Goal: Communication & Community: Answer question/provide support

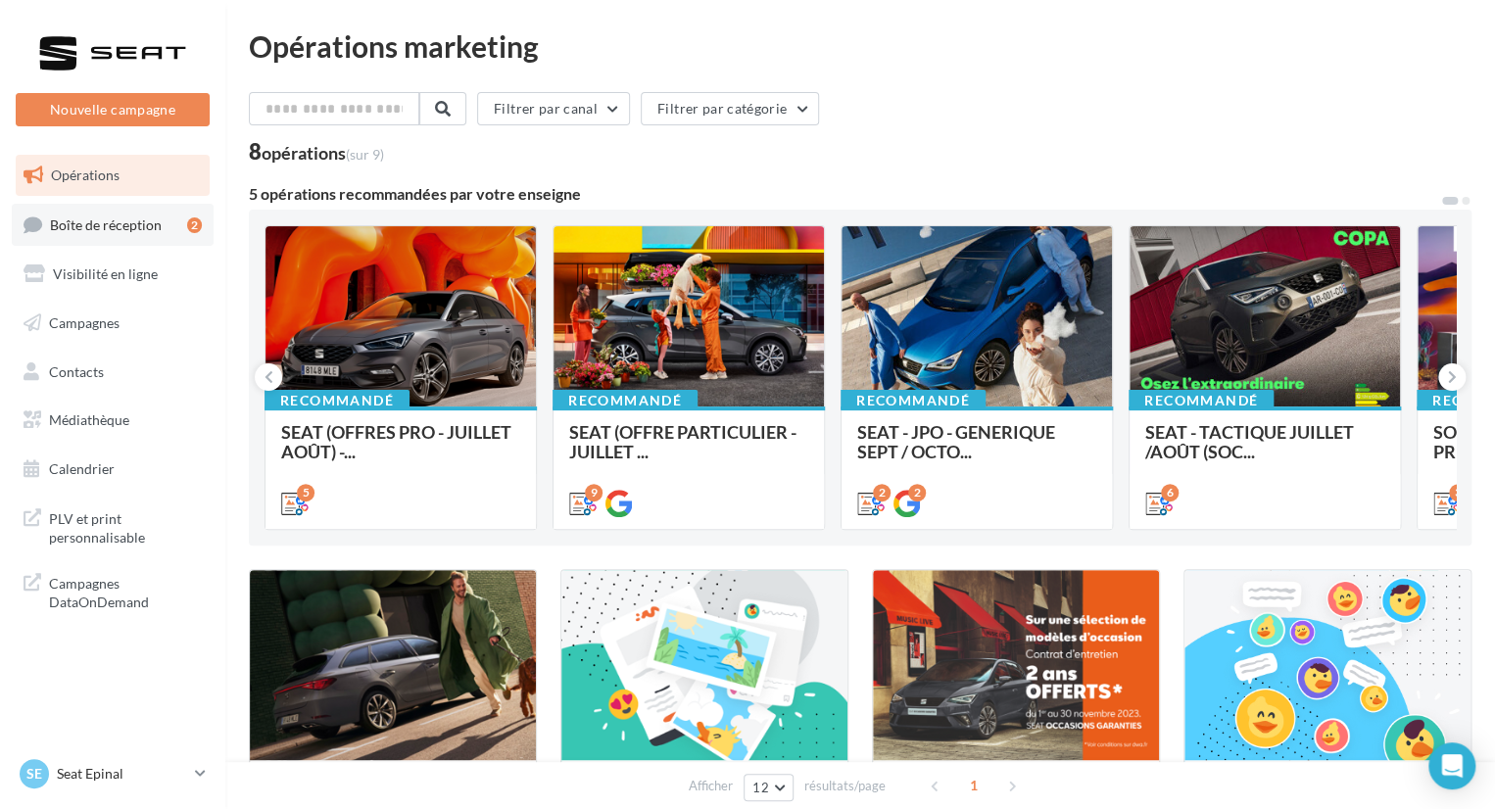
click at [165, 232] on link "Boîte de réception 2" at bounding box center [113, 225] width 202 height 42
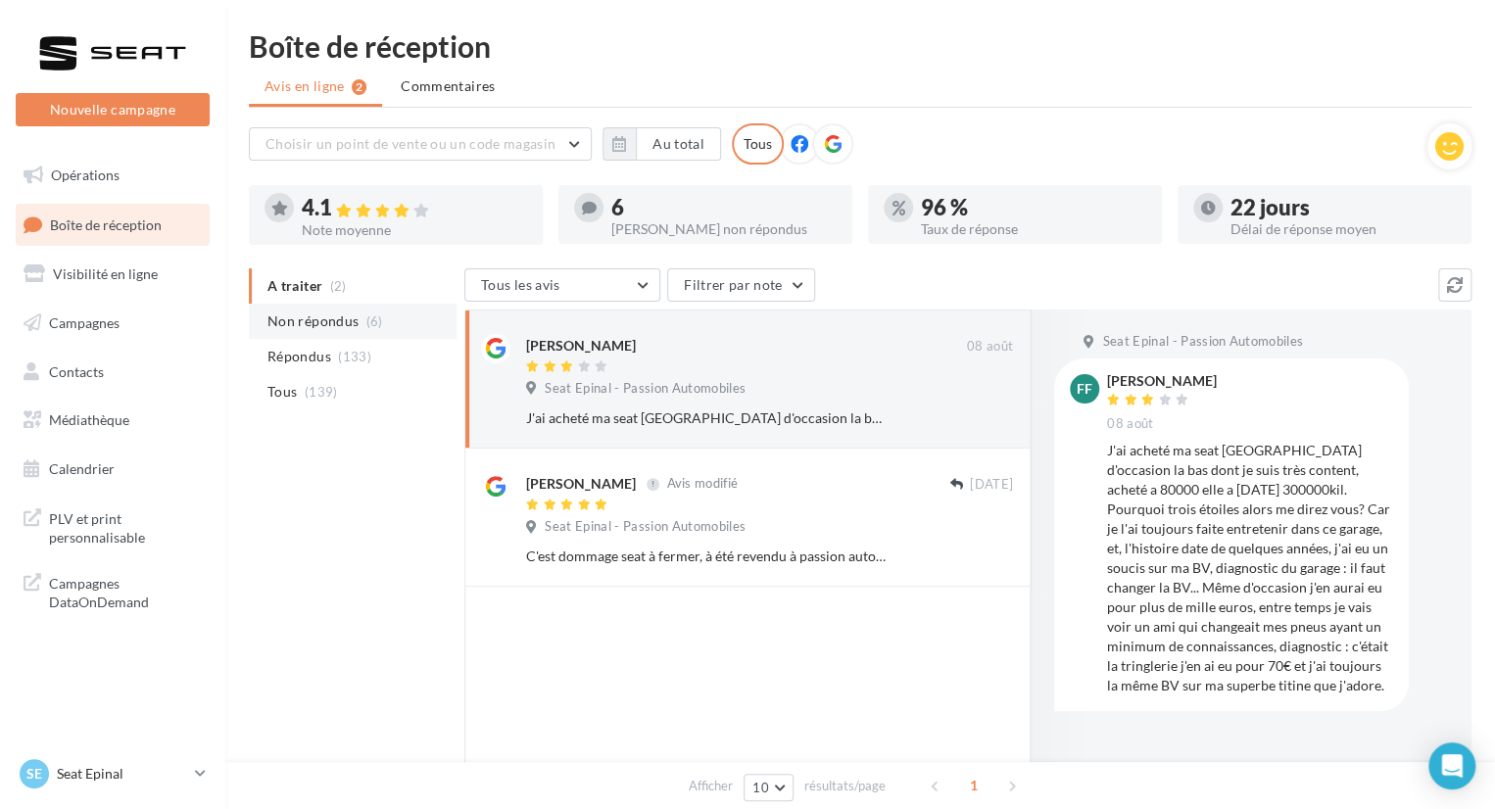
click at [366, 319] on span "(6)" at bounding box center [374, 321] width 17 height 16
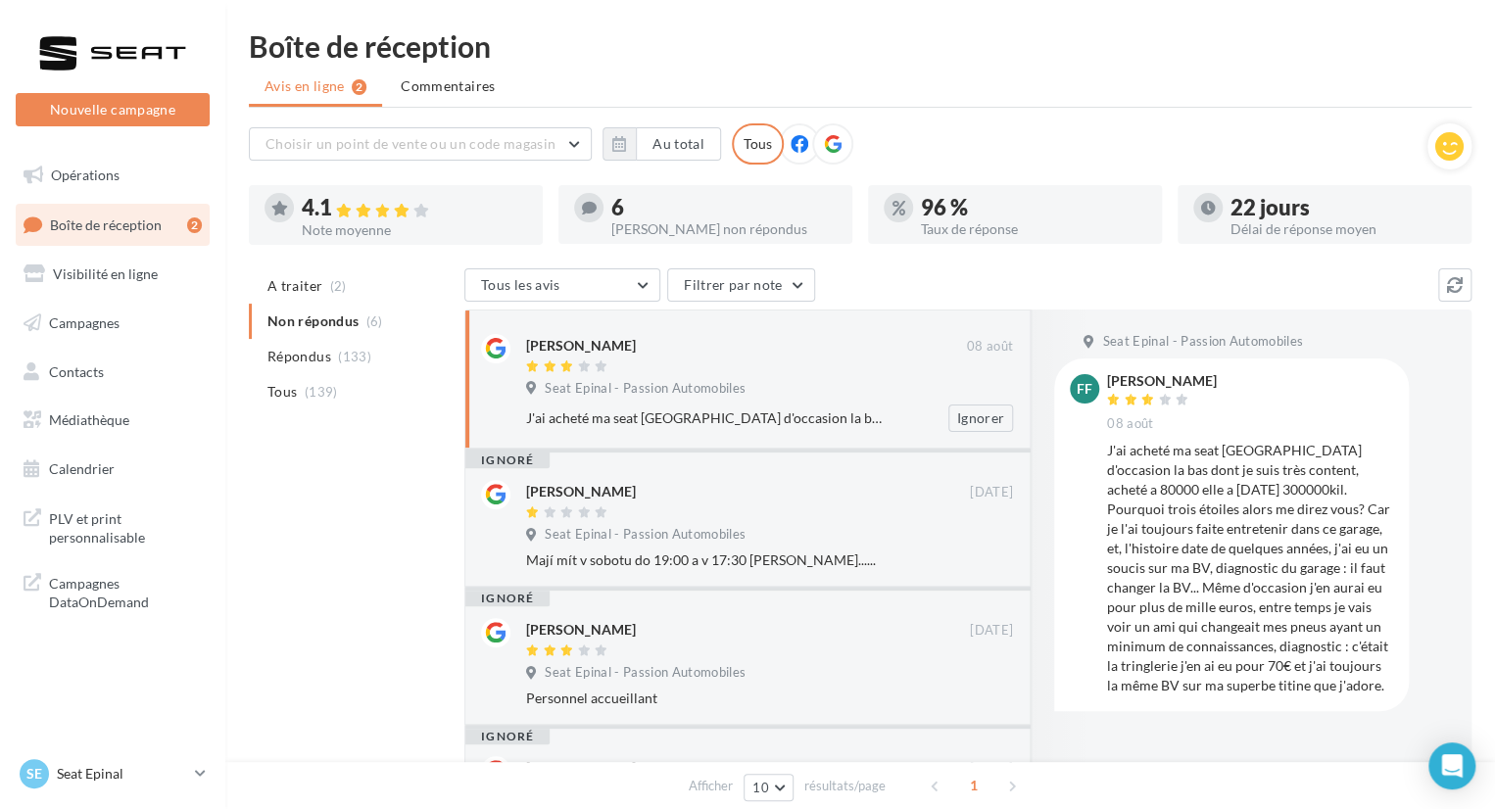
click at [764, 381] on div "Seat Epinal - Passion Automobiles" at bounding box center [769, 391] width 487 height 22
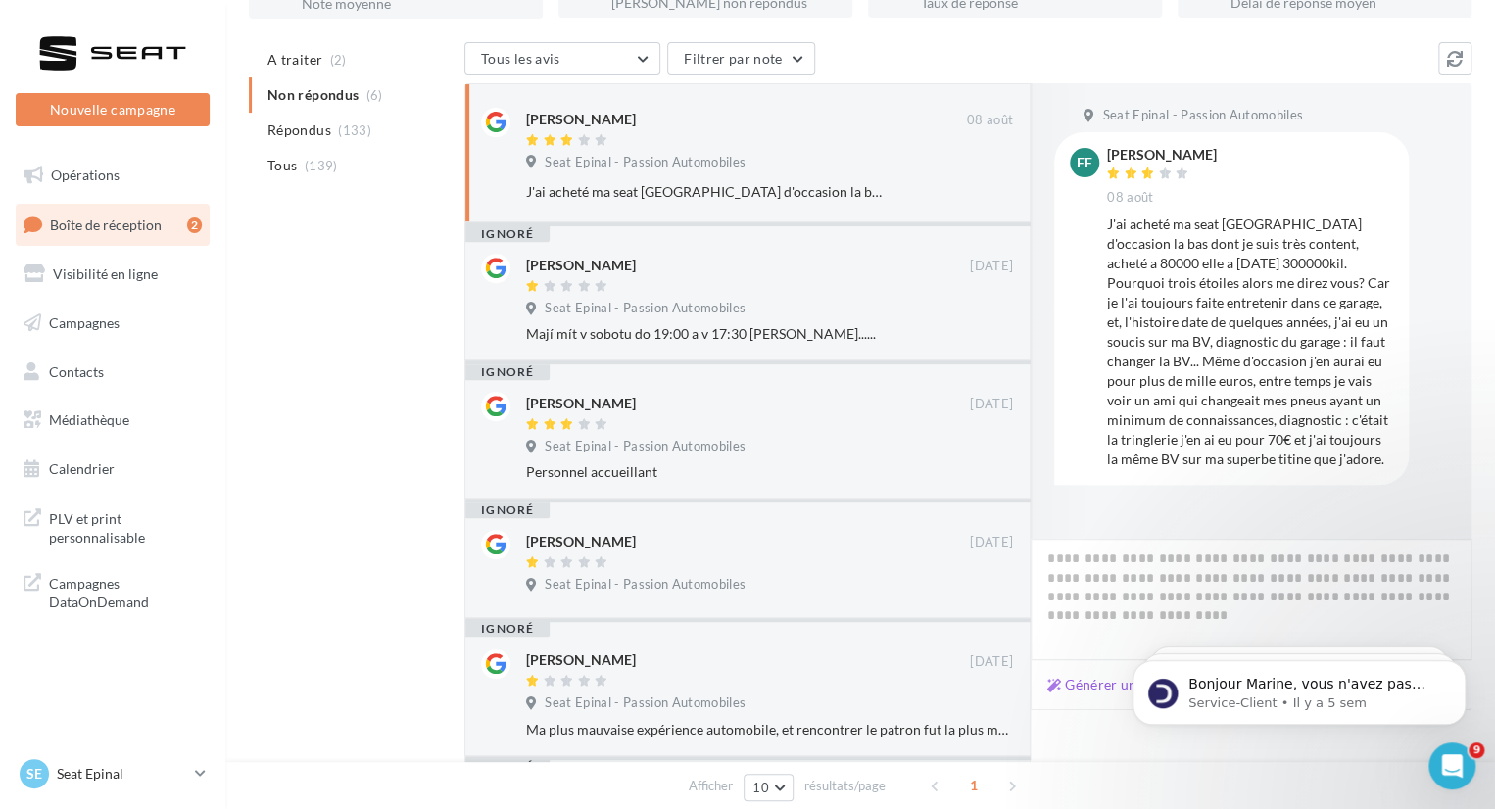
scroll to position [447, 0]
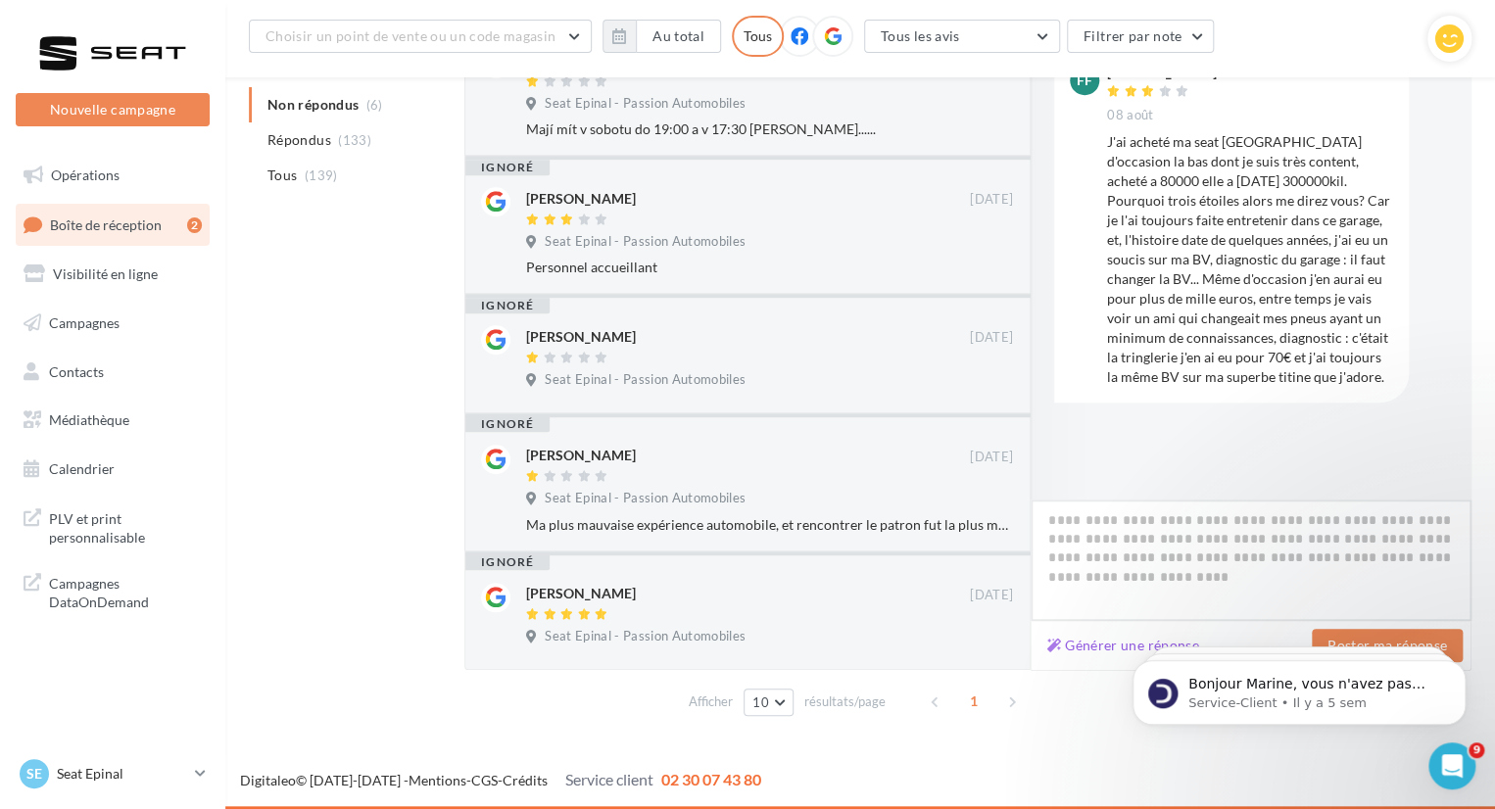
click at [1174, 575] on textarea at bounding box center [1250, 560] width 441 height 121
paste textarea "**********"
type textarea "**********"
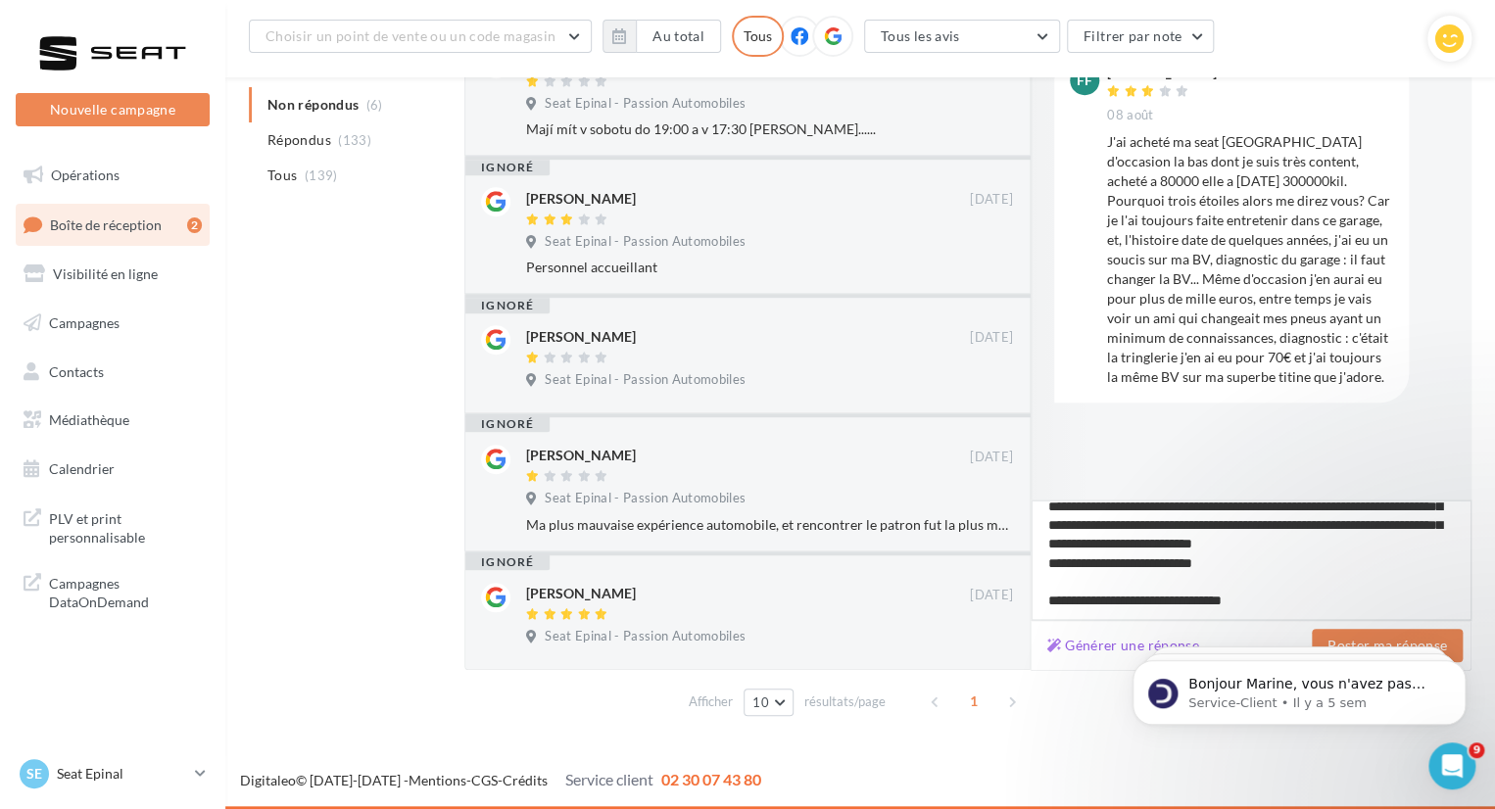
scroll to position [142, 0]
type textarea "**********"
click at [1354, 637] on body "Bonjour Marine, vous n'avez pas encore souscrit au module Marketing Direct ? Po…" at bounding box center [1299, 687] width 376 height 121
click at [1346, 639] on body "Bonjour Marine, vous n'avez pas encore souscrit au module Marketing Direct ? Po…" at bounding box center [1299, 687] width 376 height 121
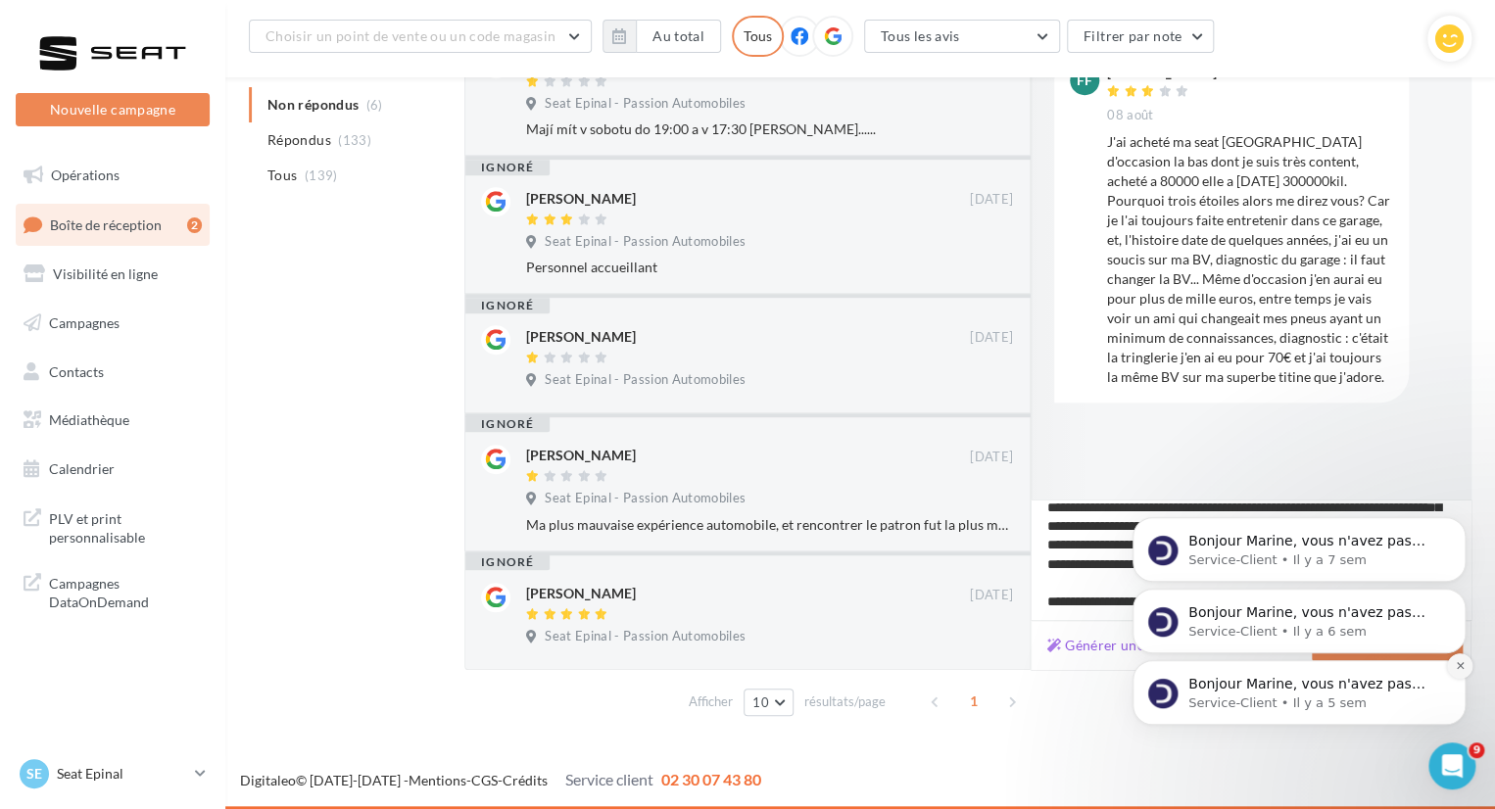
click at [1454, 667] on icon "Dismiss notification" at bounding box center [1459, 665] width 11 height 11
click at [1462, 674] on button "Dismiss notification" at bounding box center [1459, 665] width 25 height 25
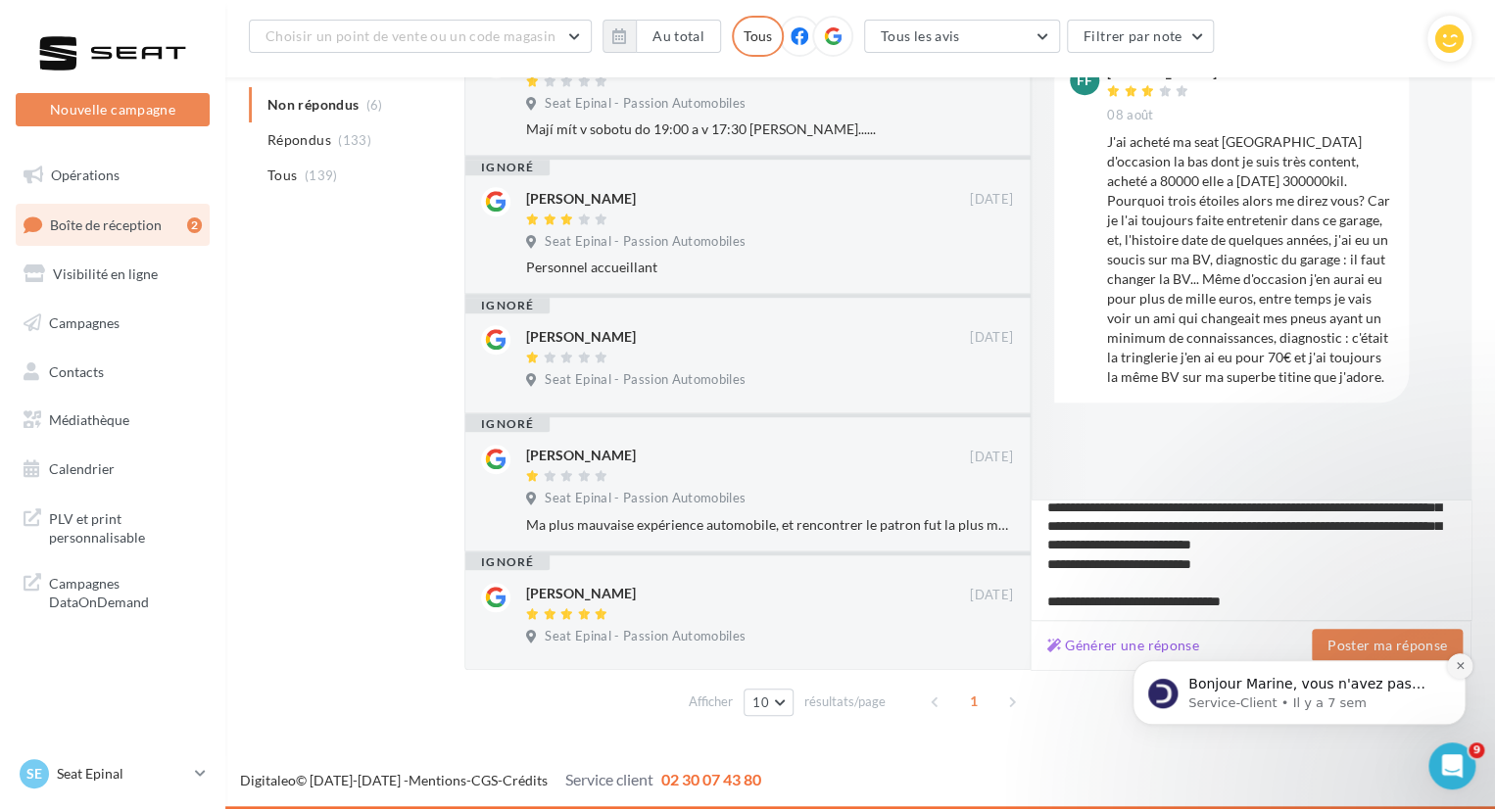
click at [1451, 671] on button "Dismiss notification" at bounding box center [1459, 665] width 25 height 25
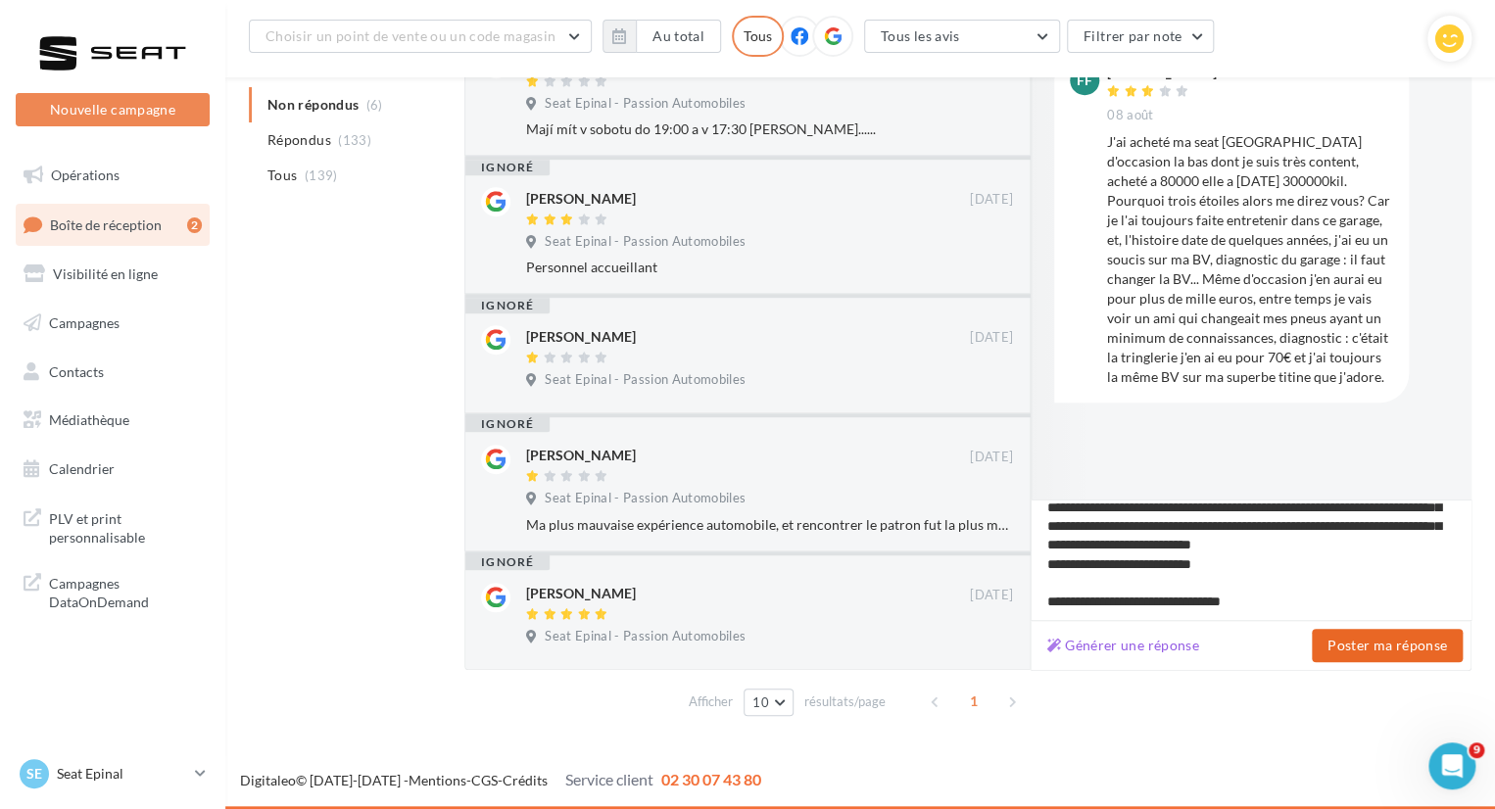
click at [1429, 642] on button "Poster ma réponse" at bounding box center [1386, 645] width 151 height 33
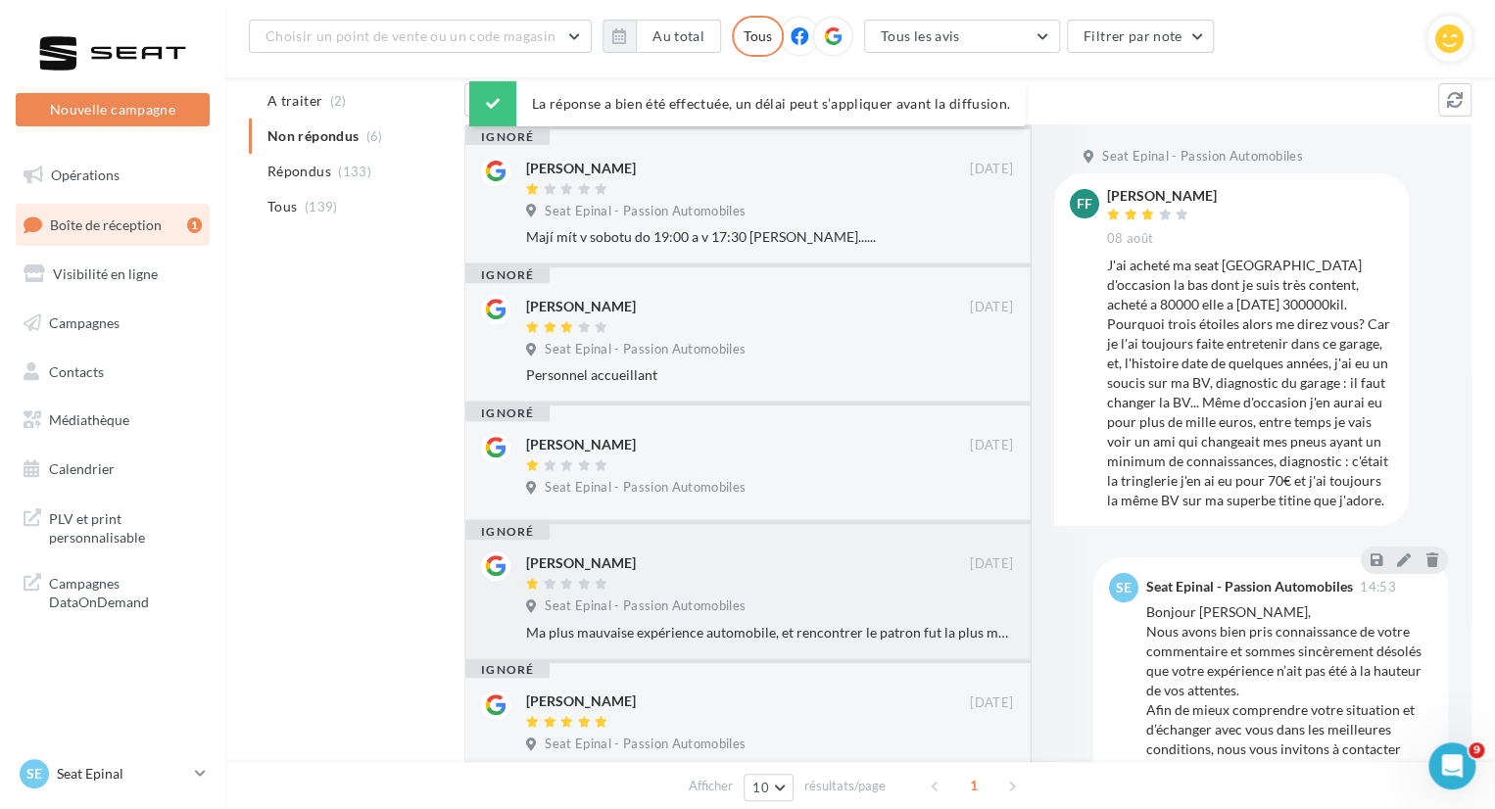
scroll to position [0, 0]
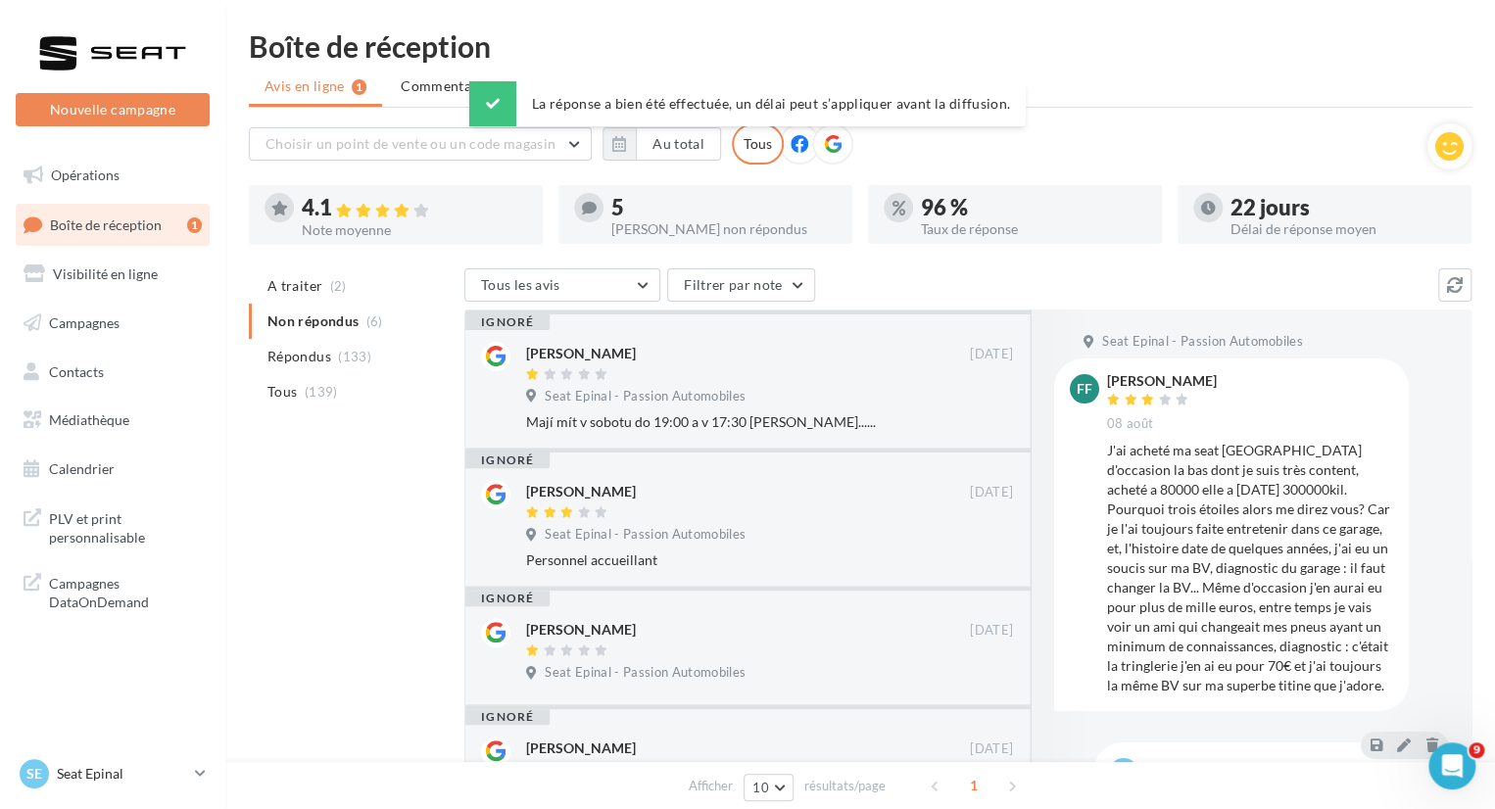
click at [120, 214] on link "Boîte de réception 1" at bounding box center [113, 225] width 202 height 42
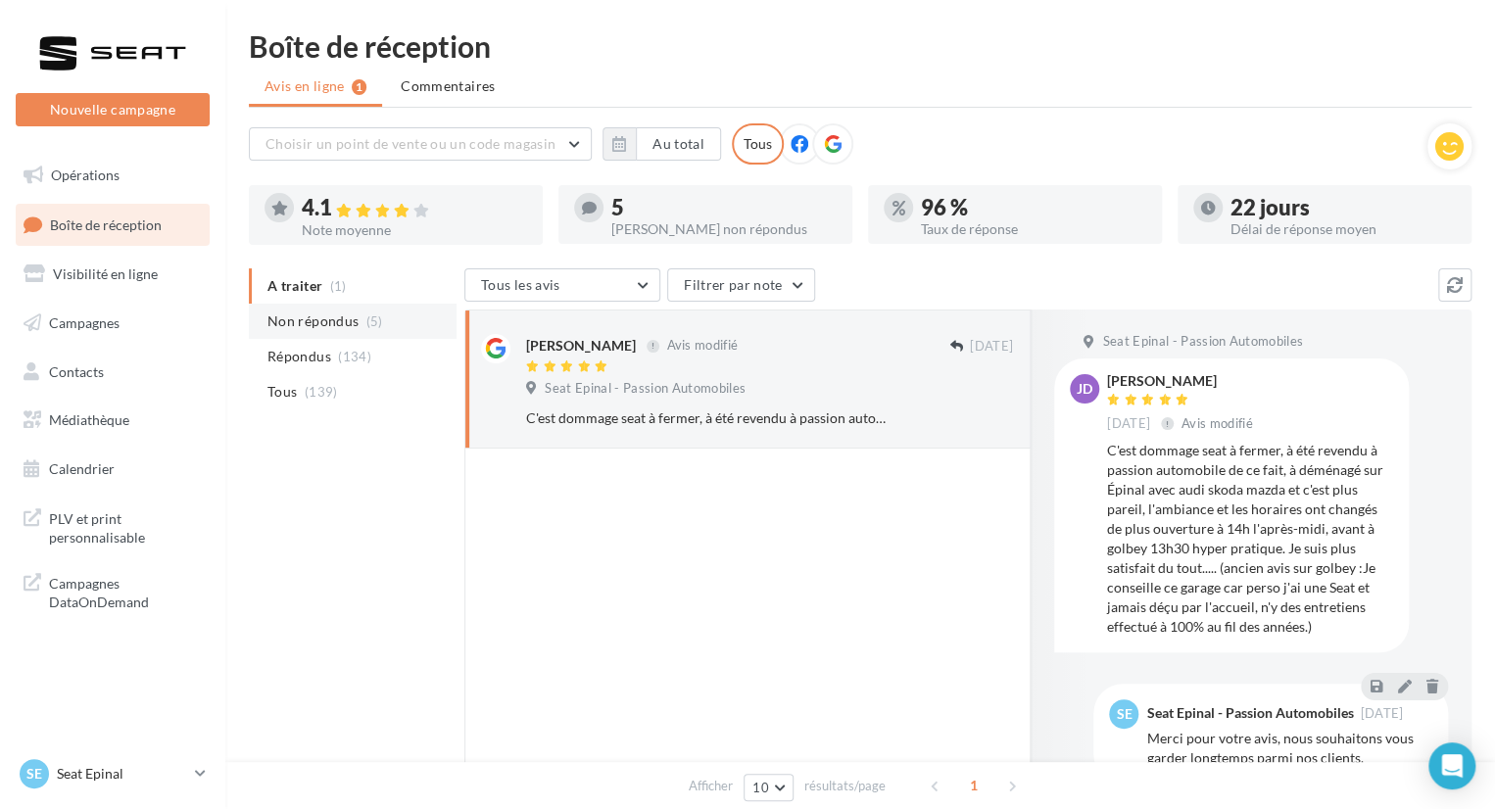
click at [267, 321] on span "Non répondus" at bounding box center [312, 321] width 91 height 20
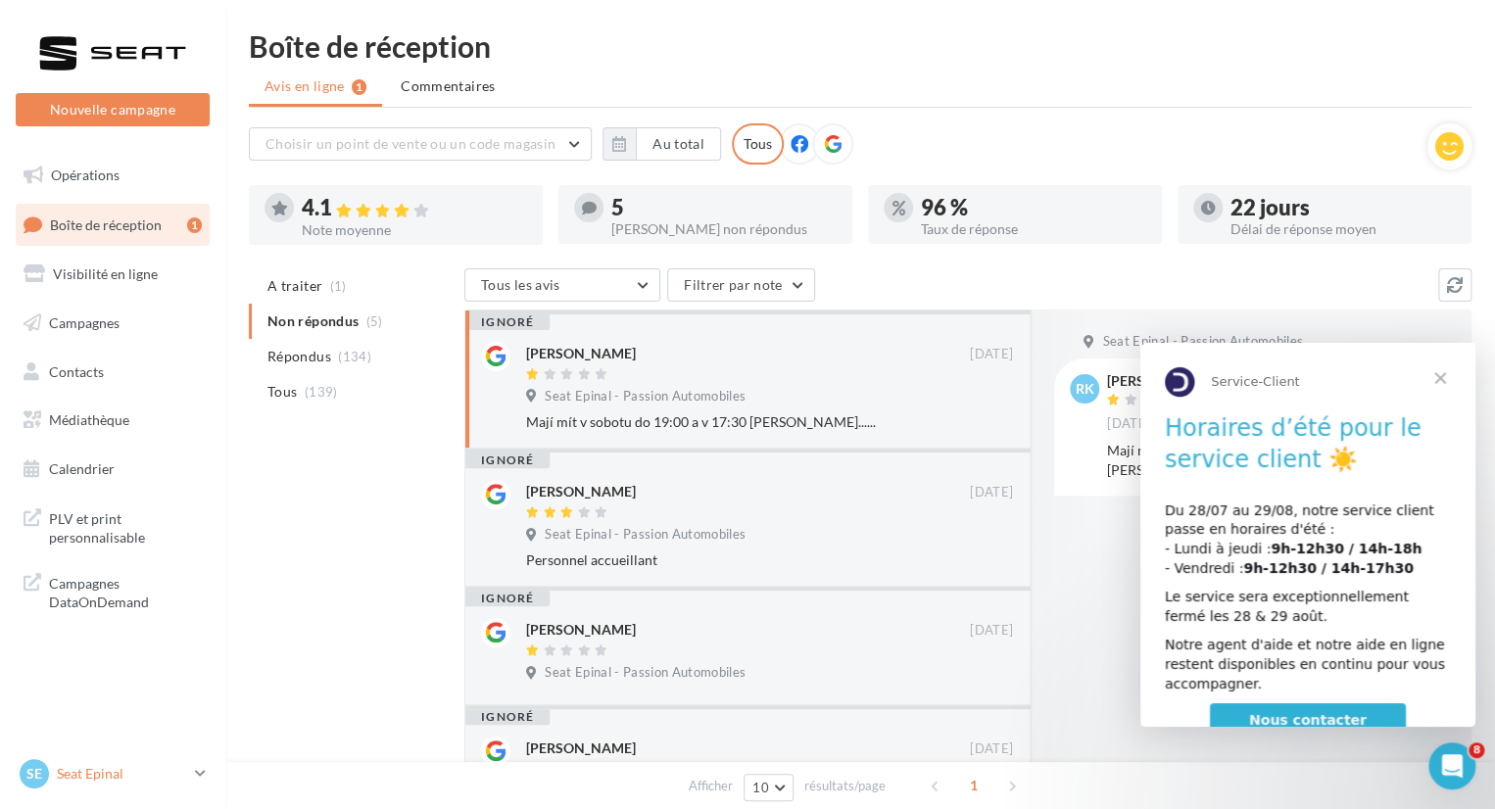
click at [62, 777] on p "Seat Epinal" at bounding box center [122, 774] width 130 height 20
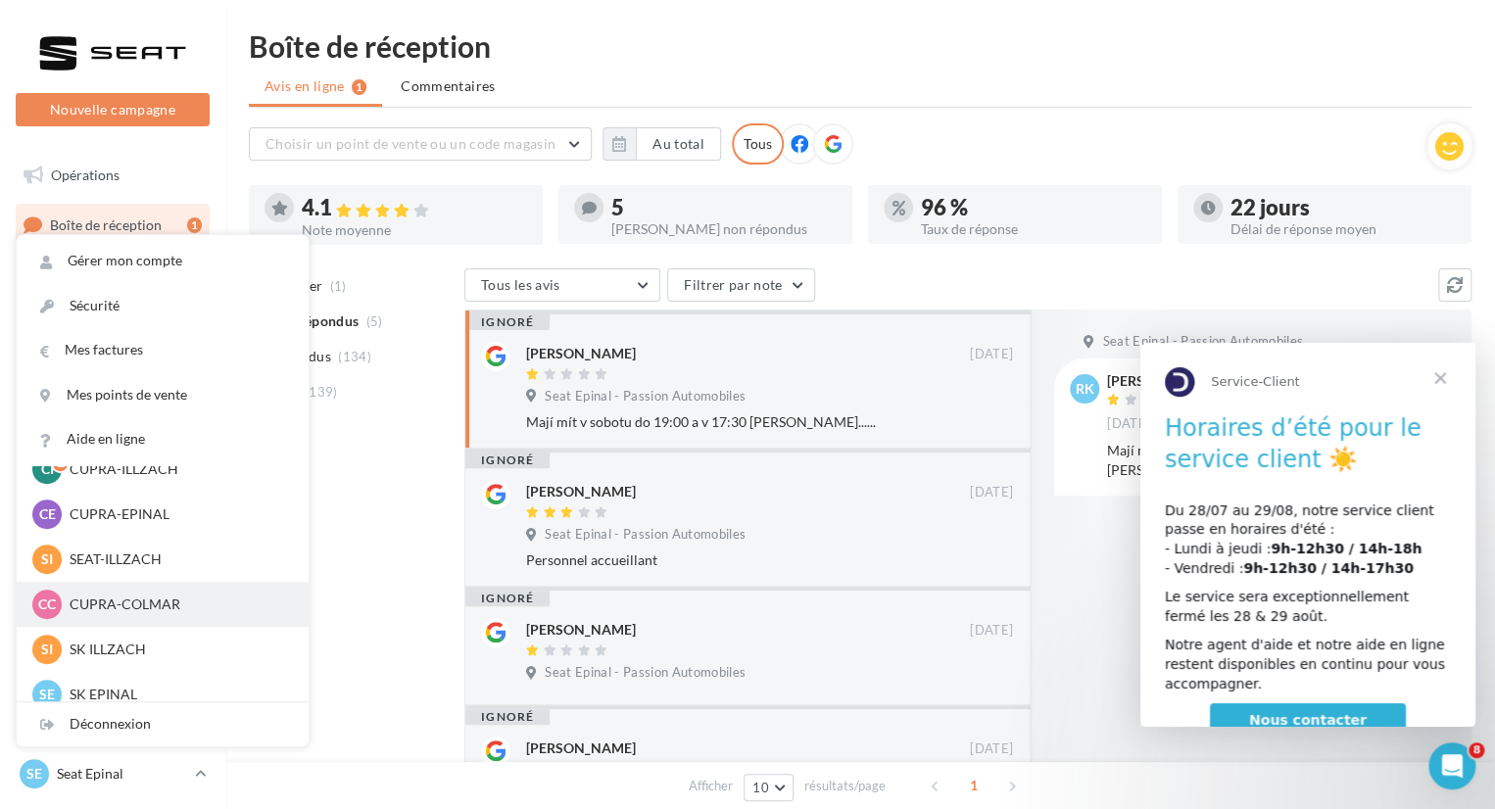
scroll to position [196, 0]
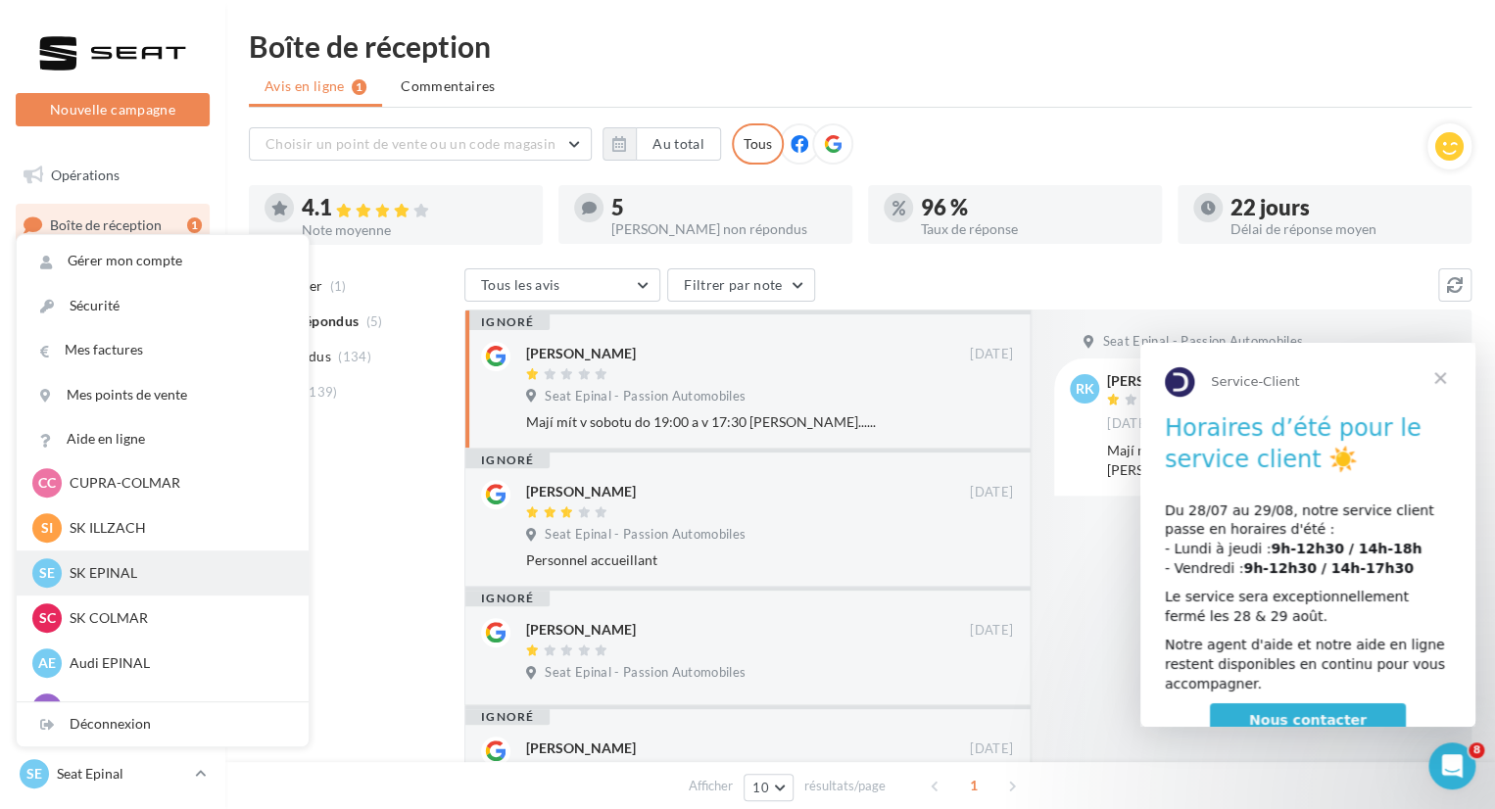
click at [98, 561] on div "SE SK EPINAL sk-epin-roh" at bounding box center [162, 572] width 261 height 29
